Goal: Find specific page/section: Find specific page/section

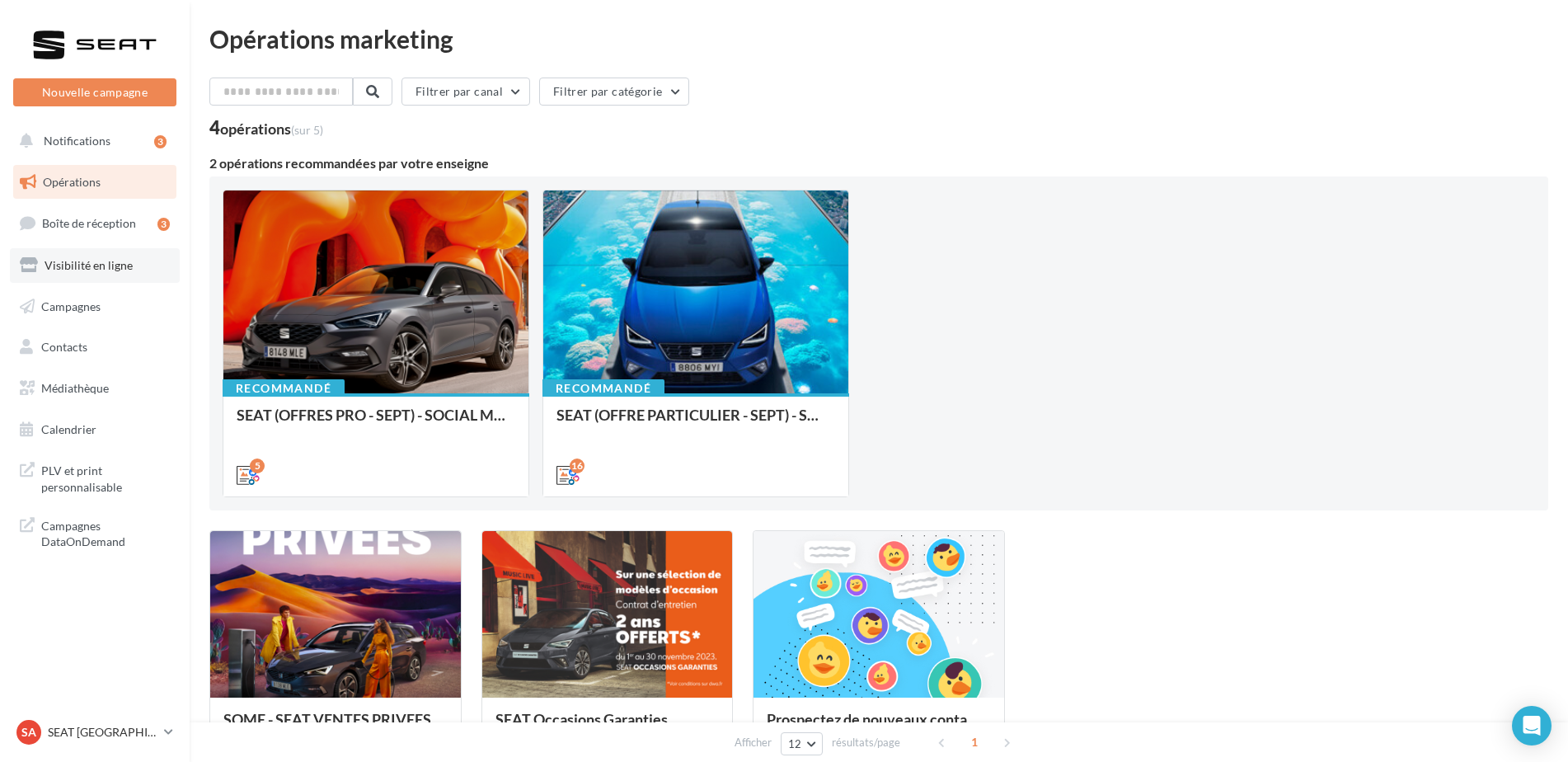
click at [89, 267] on span "Visibilité en ligne" at bounding box center [88, 264] width 88 height 14
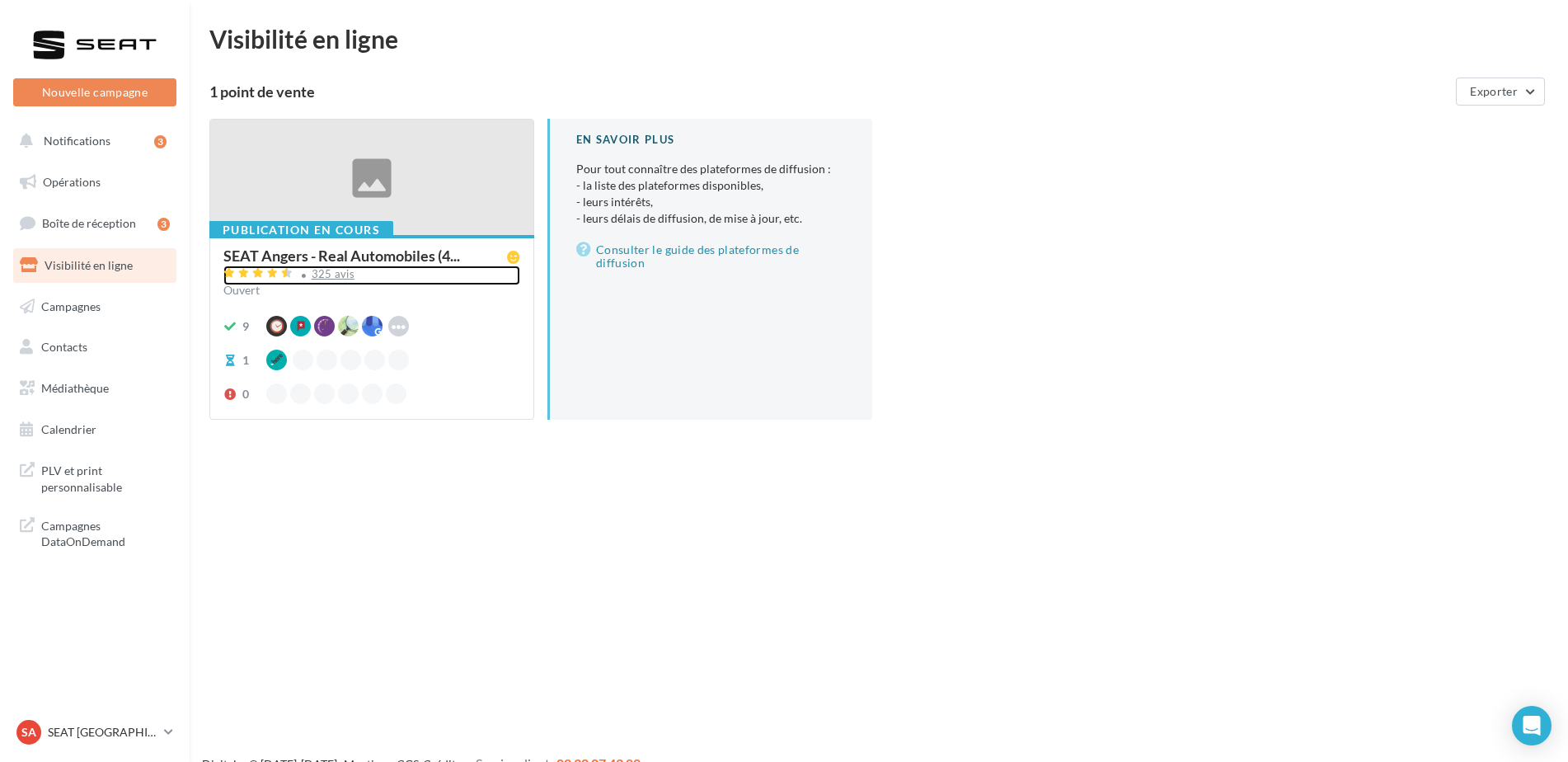
click at [327, 274] on div "325 avis" at bounding box center [333, 274] width 44 height 11
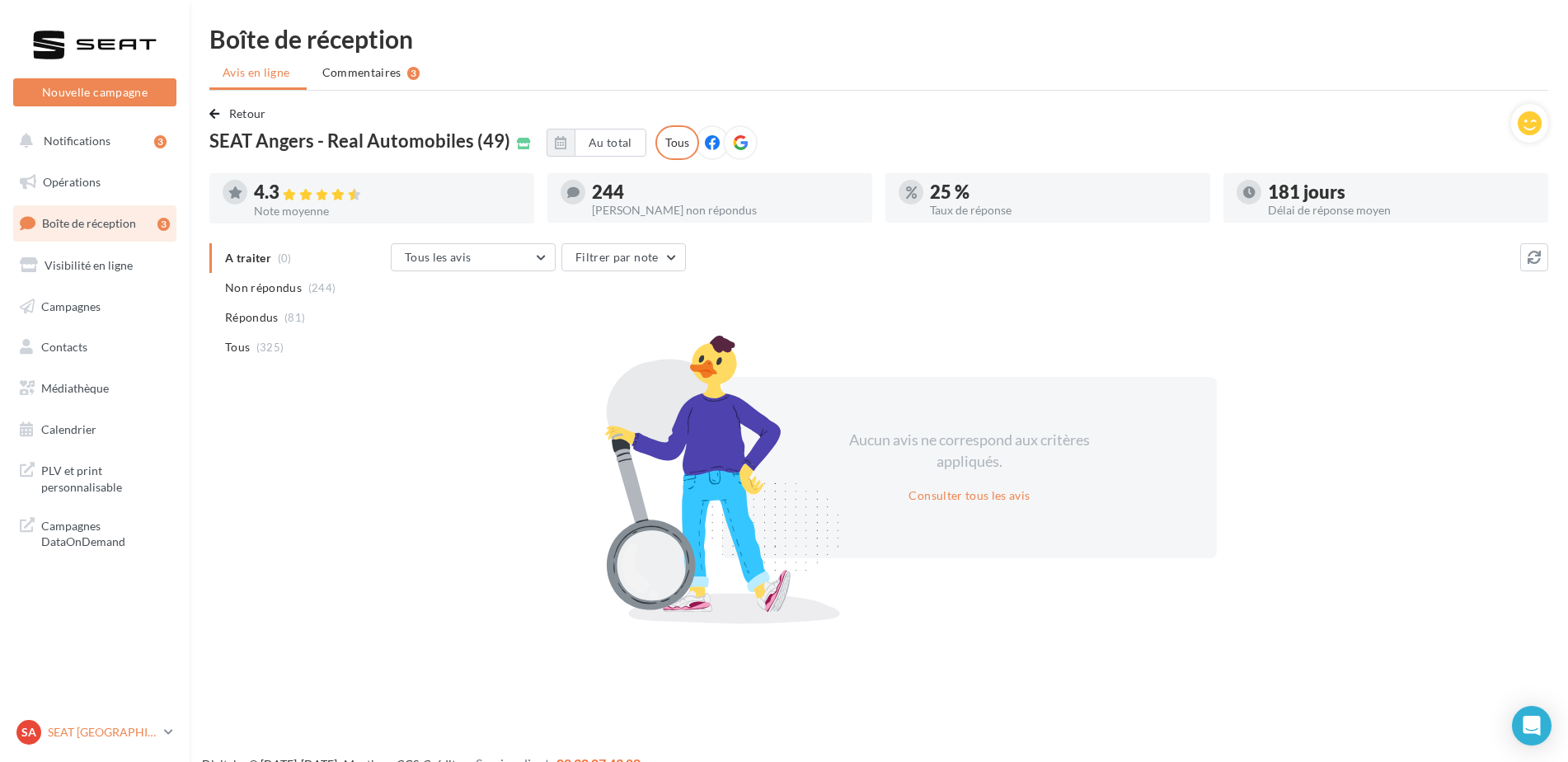
click at [96, 734] on p "SEAT [GEOGRAPHIC_DATA]" at bounding box center [102, 732] width 110 height 17
